Goal: Information Seeking & Learning: Check status

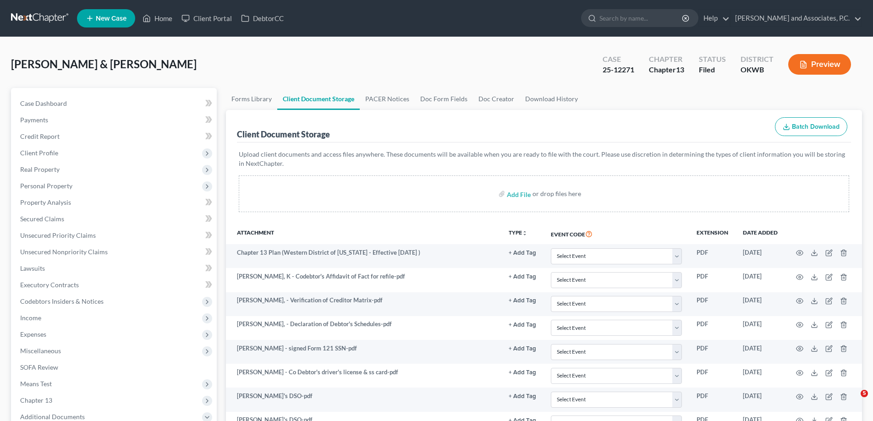
select select "3"
select select "1"
select select "0"
click at [163, 19] on link "Home" at bounding box center [157, 18] width 39 height 16
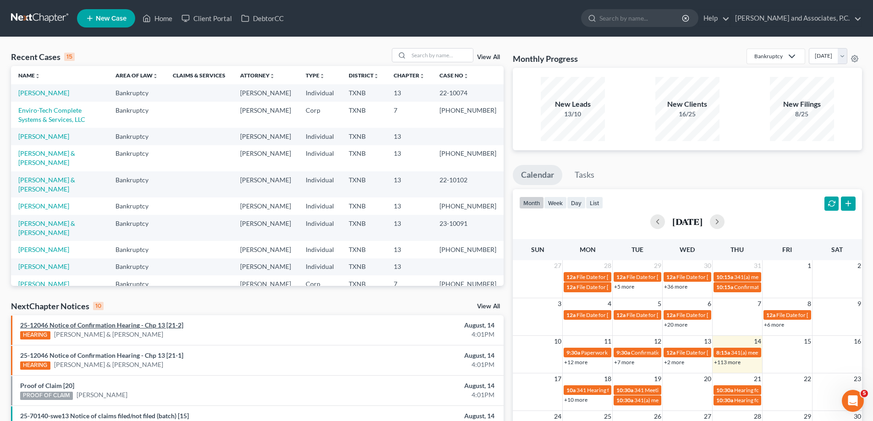
click at [93, 325] on link "25-12046 Notice of Confirmation Hearing - Chp 13 [21-2]" at bounding box center [101, 325] width 163 height 8
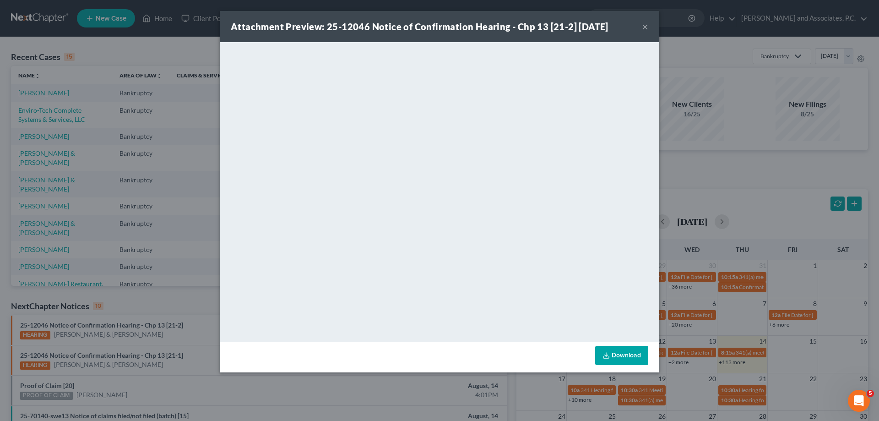
click at [644, 29] on button "×" at bounding box center [645, 26] width 6 height 11
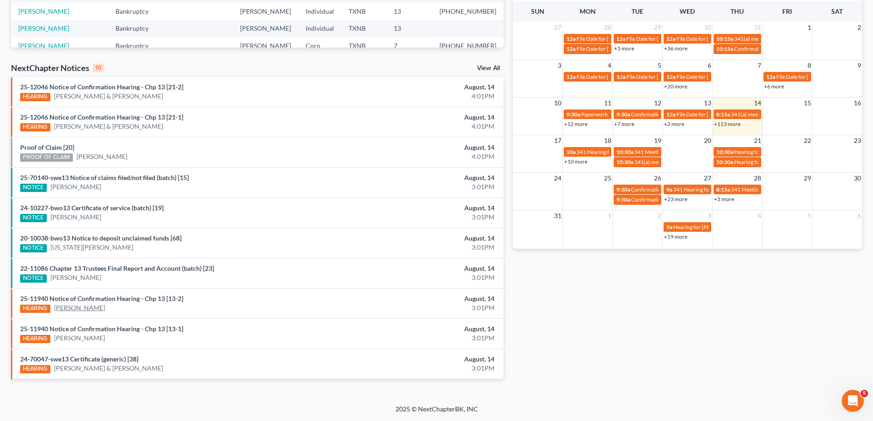
scroll to position [192, 0]
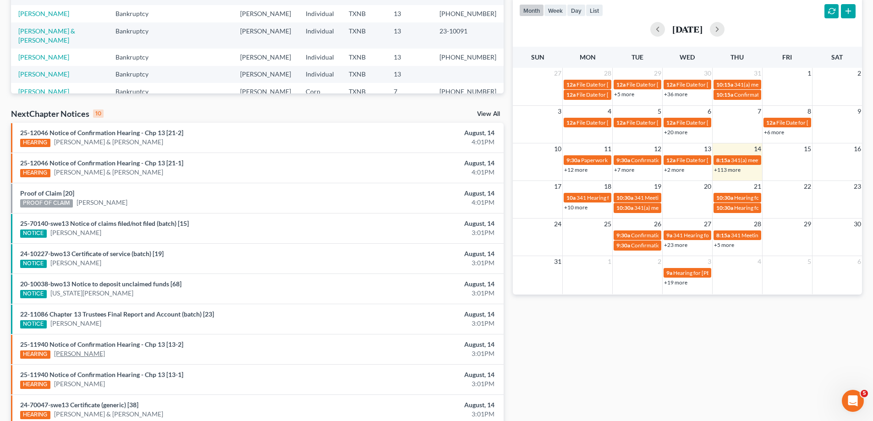
click at [65, 355] on link "[PERSON_NAME]" at bounding box center [79, 353] width 51 height 9
select select "5"
select select "6"
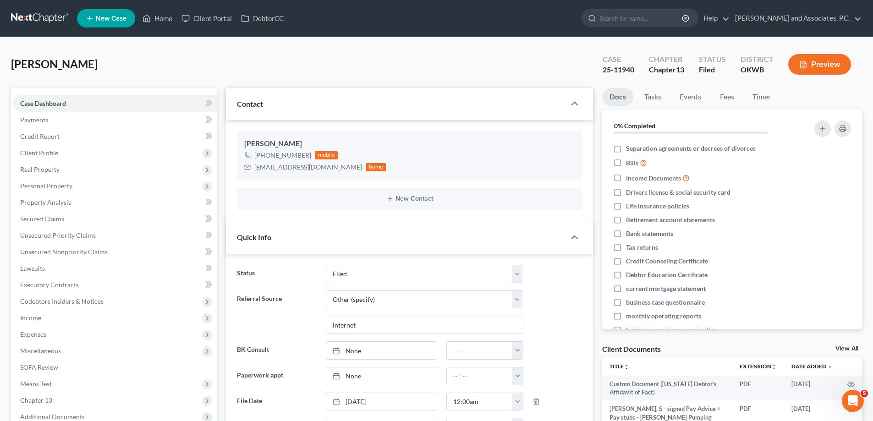
scroll to position [130, 0]
click at [167, 20] on link "Home" at bounding box center [157, 18] width 39 height 16
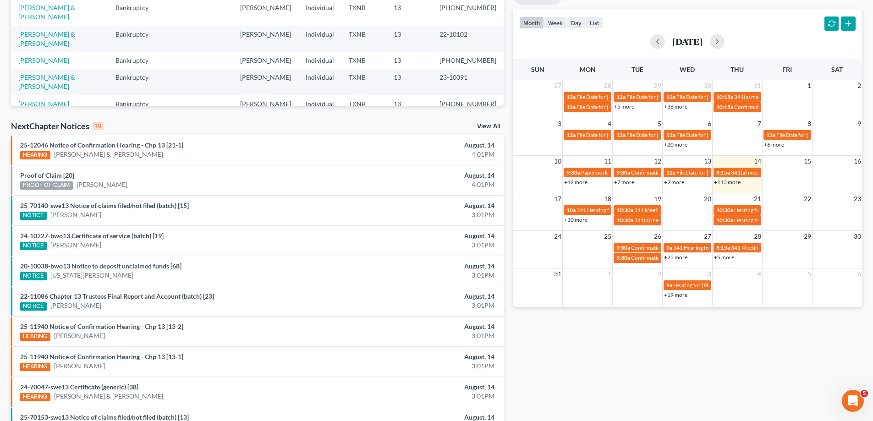
scroll to position [92, 0]
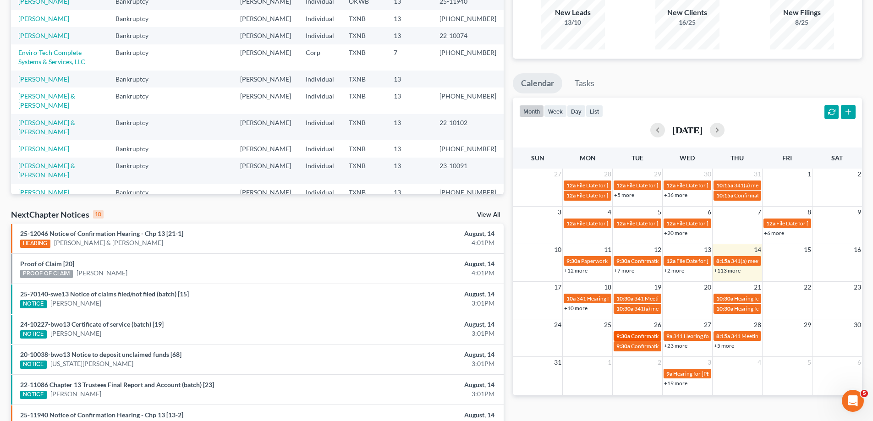
click at [635, 334] on span "Confirmation hearing for [PERSON_NAME] & [PERSON_NAME]" at bounding box center [707, 336] width 153 height 7
select select "Days"
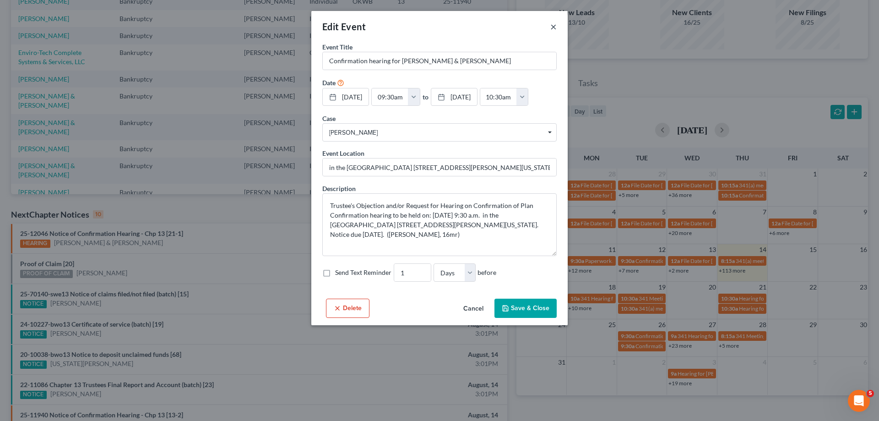
click at [553, 24] on button "×" at bounding box center [554, 26] width 6 height 11
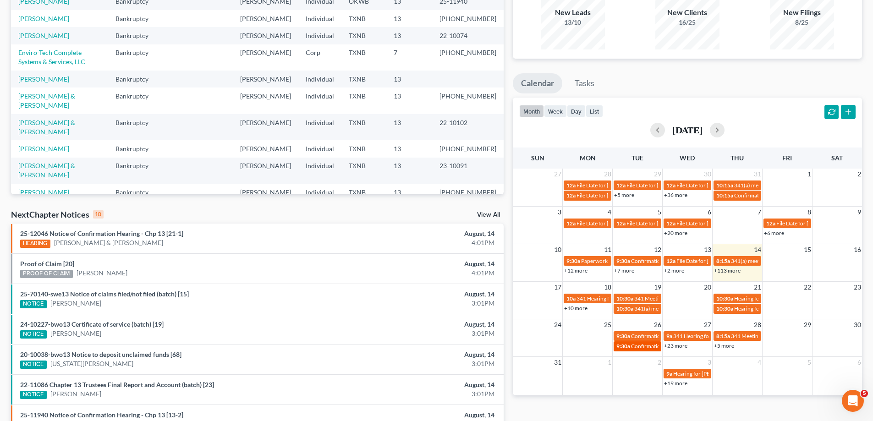
click at [622, 347] on span "9:30a" at bounding box center [623, 346] width 14 height 7
select select "Days"
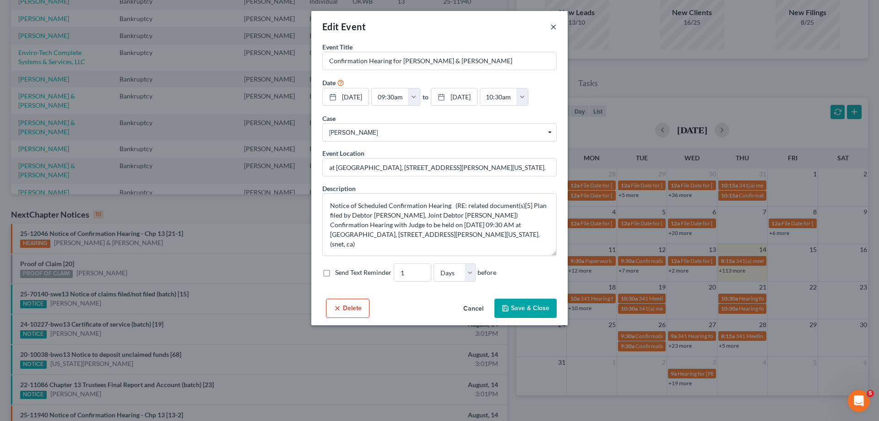
click at [553, 27] on button "×" at bounding box center [554, 26] width 6 height 11
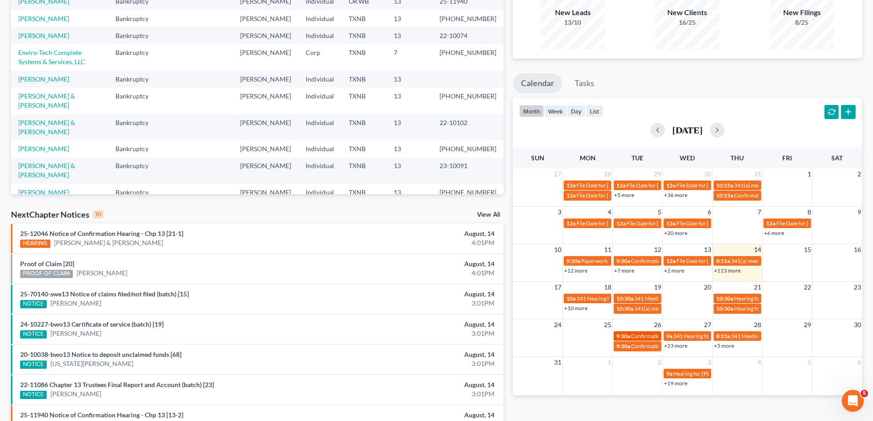
click at [646, 337] on span "Confirmation hearing for [PERSON_NAME] & [PERSON_NAME]" at bounding box center [707, 336] width 153 height 7
select select "Days"
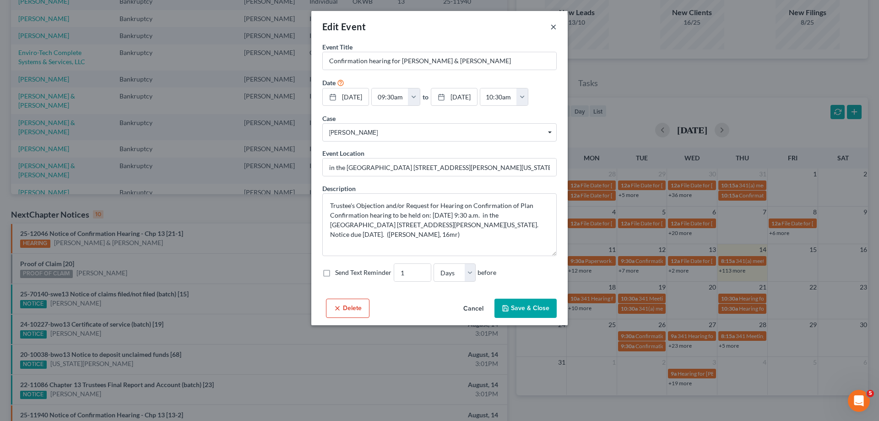
click at [552, 27] on button "×" at bounding box center [554, 26] width 6 height 11
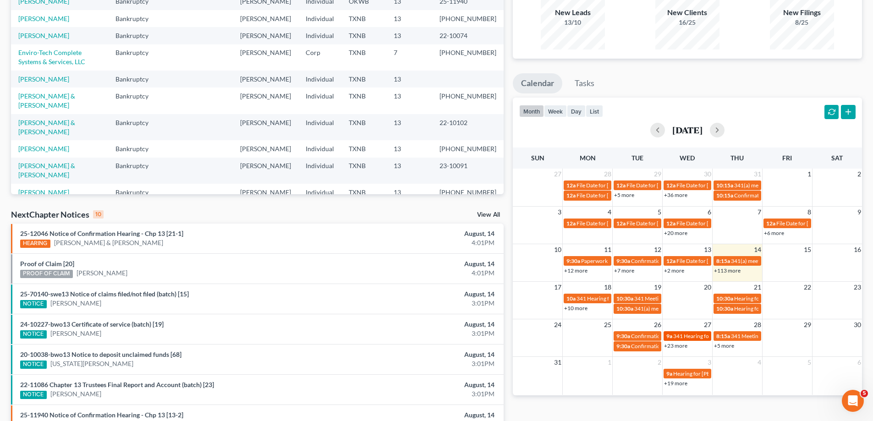
click at [696, 333] on span "341 Hearing for [PERSON_NAME][GEOGRAPHIC_DATA]" at bounding box center [741, 336] width 137 height 7
select select "Days"
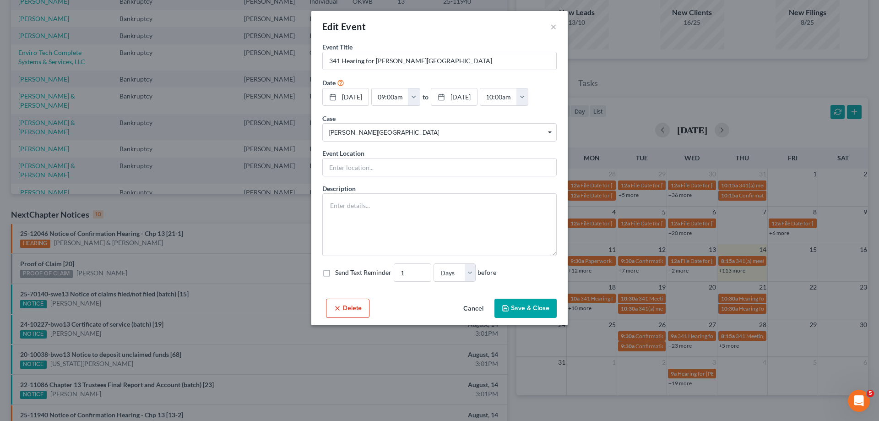
click at [557, 27] on div "Edit Event ×" at bounding box center [439, 26] width 256 height 31
click at [552, 28] on button "×" at bounding box center [554, 26] width 6 height 11
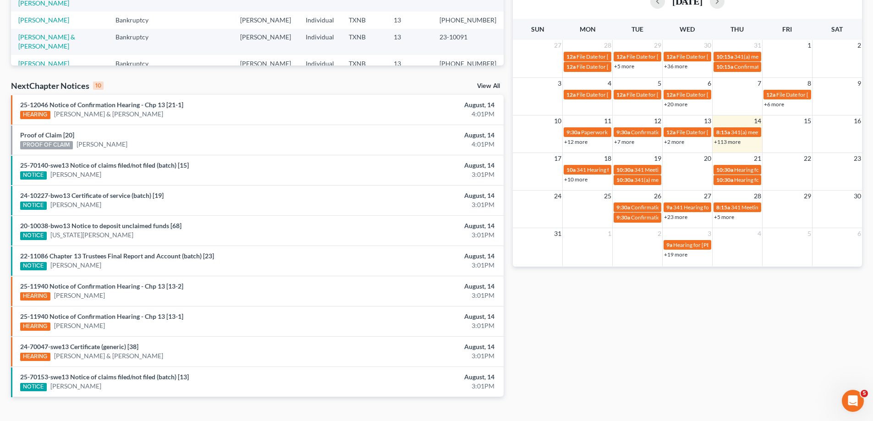
scroll to position [229, 0]
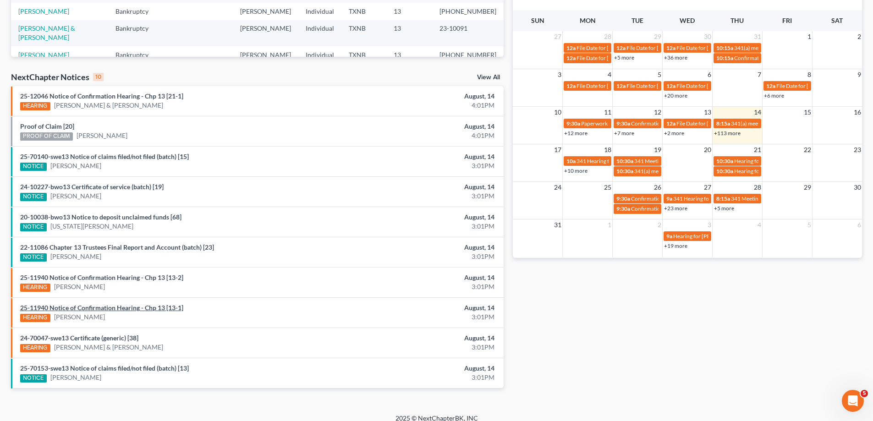
click at [36, 307] on link "25-11940 Notice of Confirmation Hearing - Chp 13 [13-1]" at bounding box center [101, 308] width 163 height 8
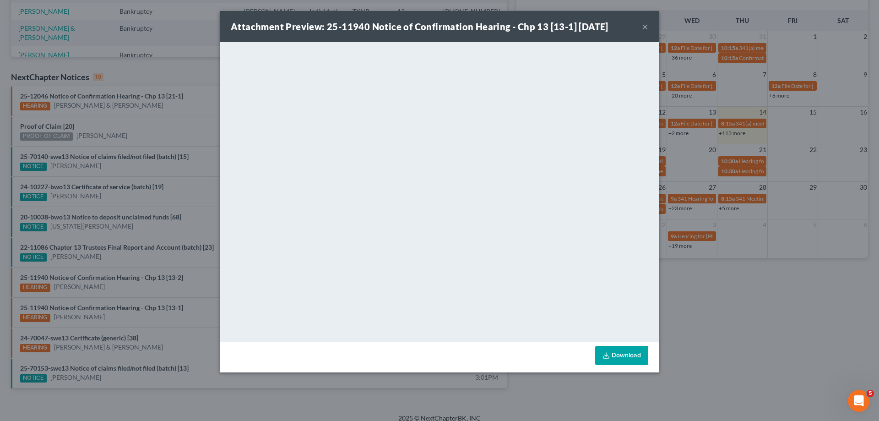
click at [646, 29] on button "×" at bounding box center [645, 26] width 6 height 11
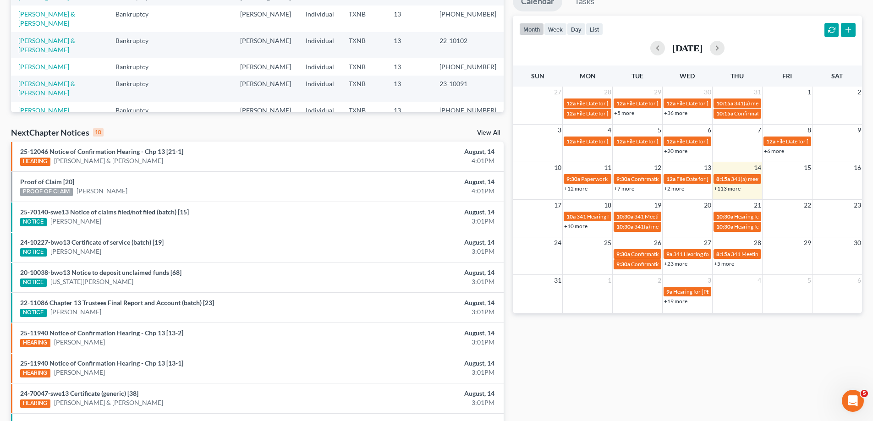
scroll to position [137, 0]
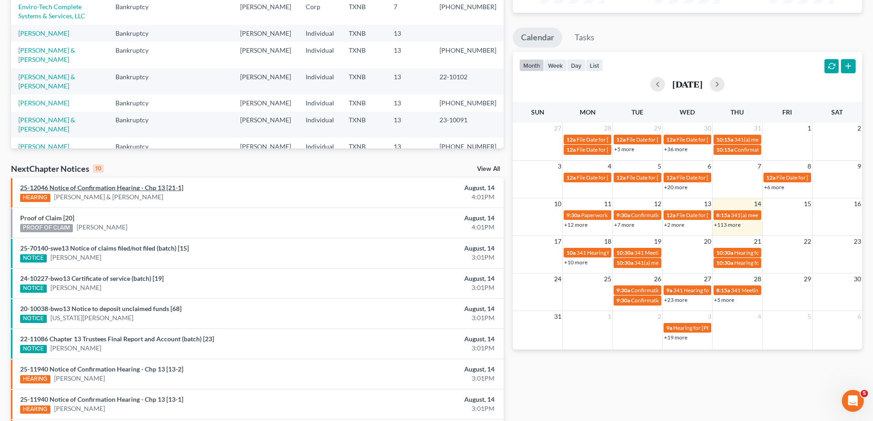
click at [68, 188] on link "25-12046 Notice of Confirmation Hearing - Chp 13 [21-1]" at bounding box center [101, 188] width 163 height 8
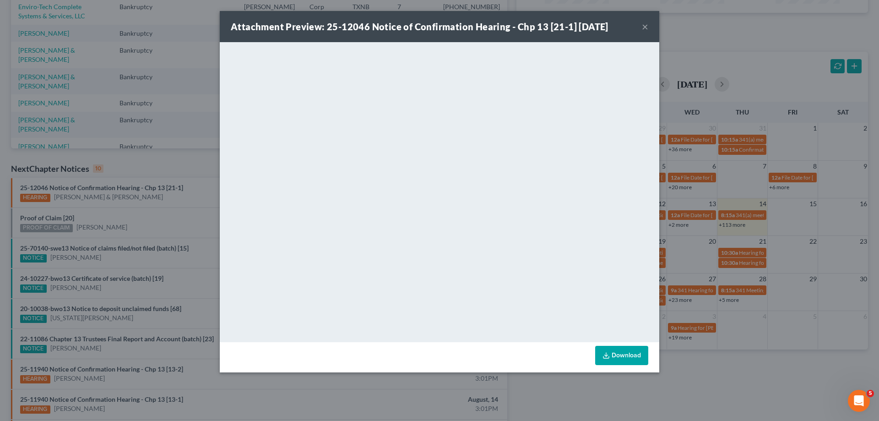
click at [646, 26] on button "×" at bounding box center [645, 26] width 6 height 11
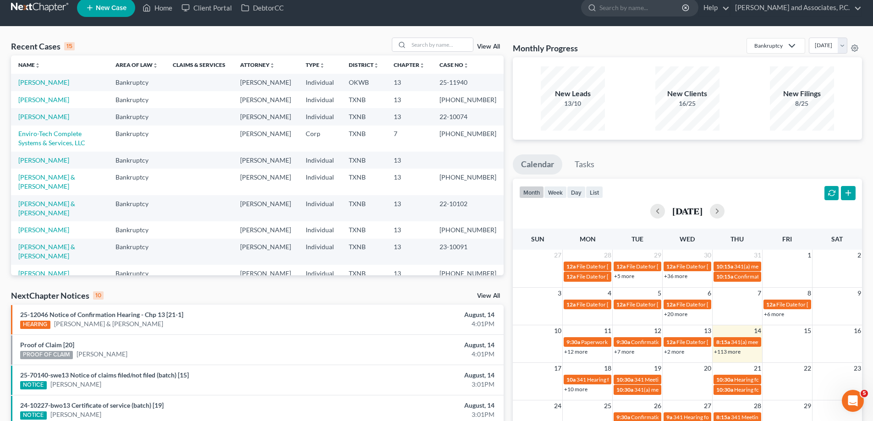
scroll to position [0, 0]
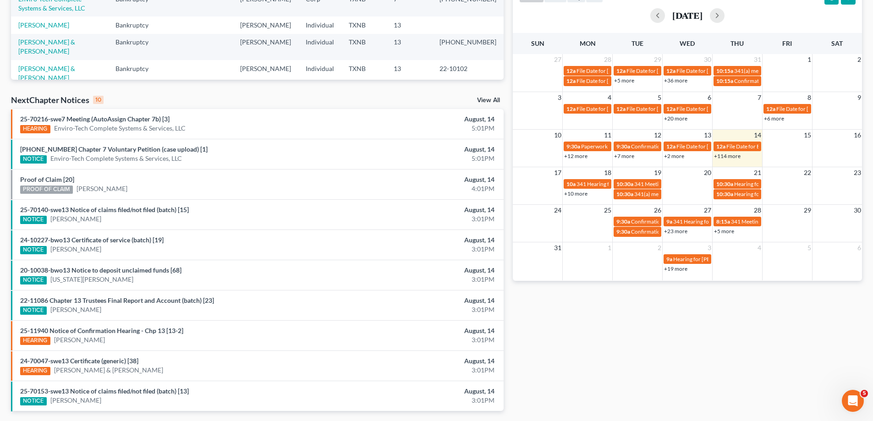
scroll to position [238, 0]
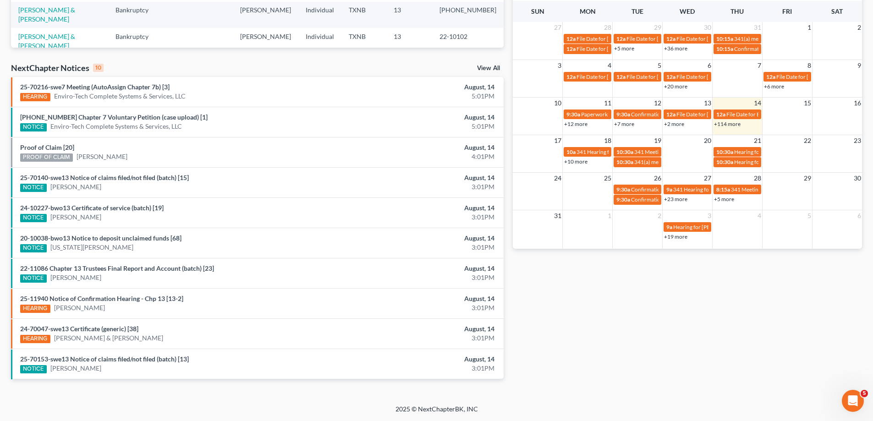
click at [481, 69] on link "View All" at bounding box center [488, 68] width 23 height 6
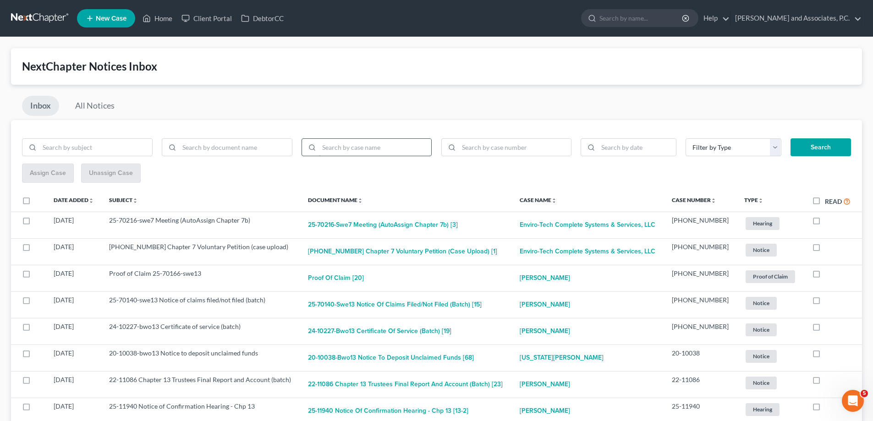
click at [338, 149] on input "search" at bounding box center [375, 147] width 113 height 17
type input "[PERSON_NAME]"
click at [823, 152] on button "Search" at bounding box center [820, 147] width 60 height 18
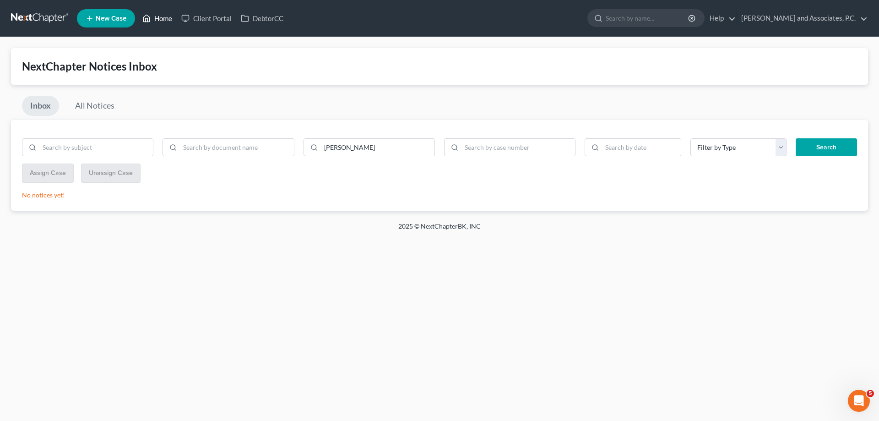
click at [164, 21] on link "Home" at bounding box center [157, 18] width 39 height 16
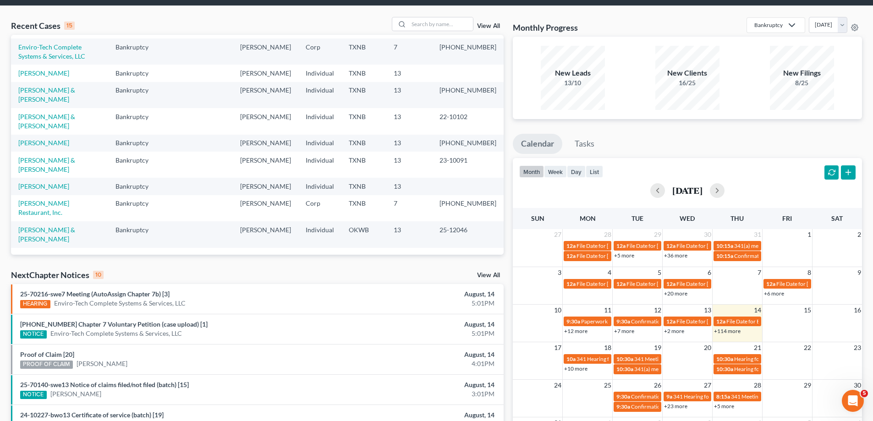
scroll to position [9, 0]
